Goal: Information Seeking & Learning: Learn about a topic

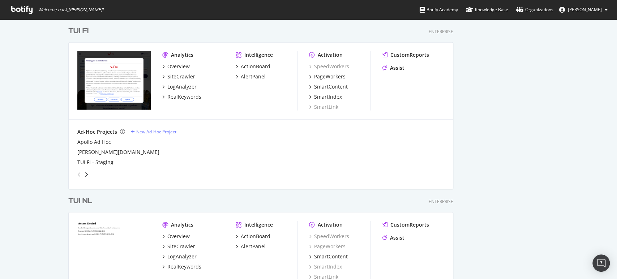
scroll to position [1134, 0]
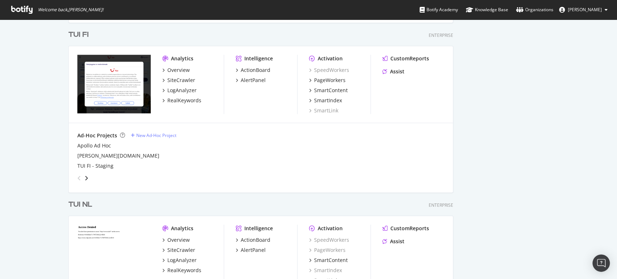
click at [81, 33] on div "TUI FI" at bounding box center [78, 35] width 20 height 10
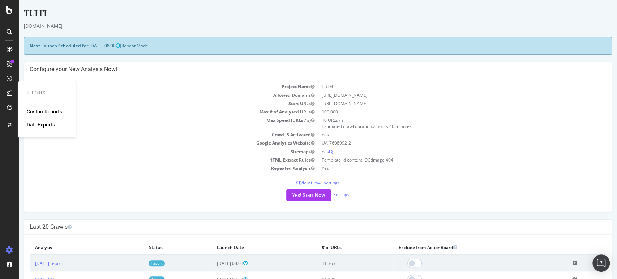
click at [31, 109] on div "CustomReports" at bounding box center [44, 111] width 35 height 7
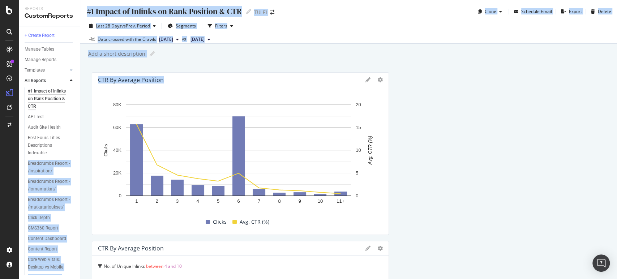
drag, startPoint x: 80, startPoint y: 107, endPoint x: 78, endPoint y: 135, distance: 28.3
click at [78, 135] on div "Reports CustomReports + Create Report Manage Tables Manage Reports Templates AI…" at bounding box center [318, 139] width 598 height 279
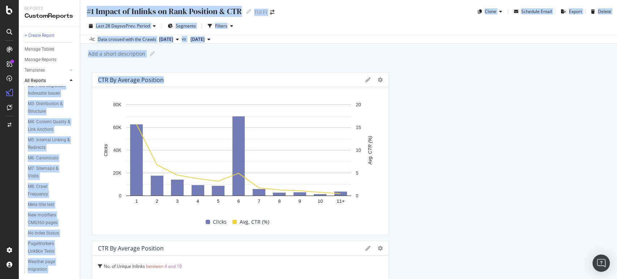
scroll to position [459, 0]
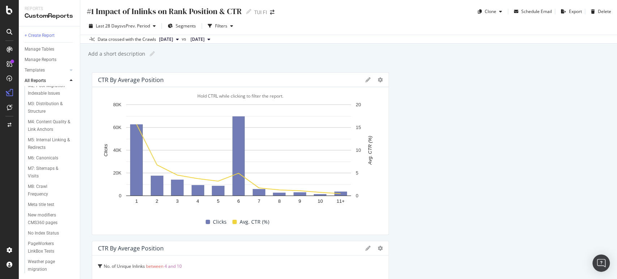
click at [95, 225] on div "Clicks Avg. CTR (%)" at bounding box center [237, 222] width 285 height 14
click at [43, 263] on div "Weather page migration" at bounding box center [48, 265] width 41 height 15
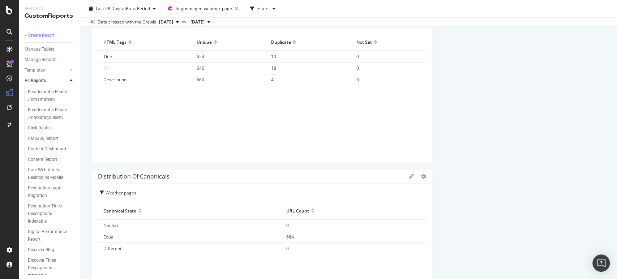
scroll to position [96, 0]
click at [43, 193] on div "Destination page migration" at bounding box center [49, 185] width 42 height 15
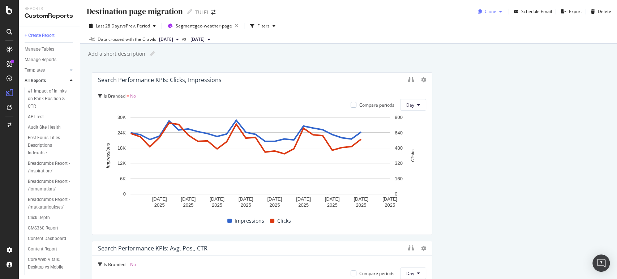
click at [497, 12] on div "button" at bounding box center [500, 11] width 9 height 4
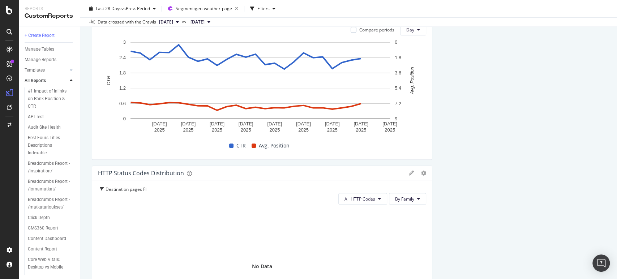
scroll to position [249, 0]
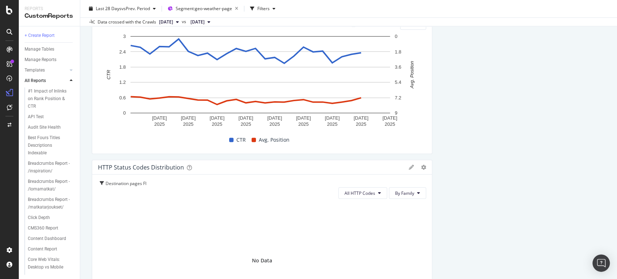
click at [409, 167] on icon at bounding box center [411, 167] width 5 height 5
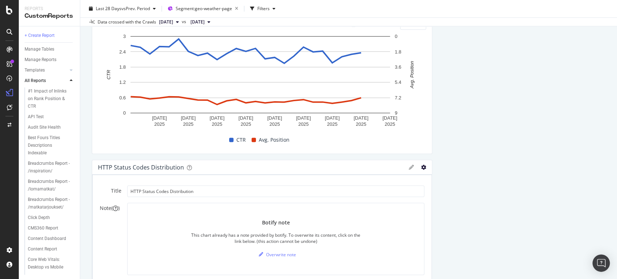
click at [421, 165] on icon "gear" at bounding box center [423, 167] width 5 height 5
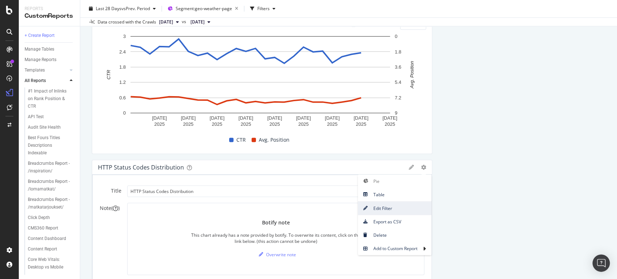
click at [380, 207] on span "Edit Filter" at bounding box center [395, 208] width 74 height 10
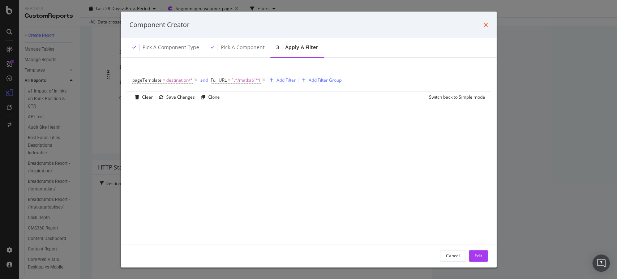
click at [483, 25] on icon "times" at bounding box center [485, 25] width 4 height 6
